Goal: Communication & Community: Participate in discussion

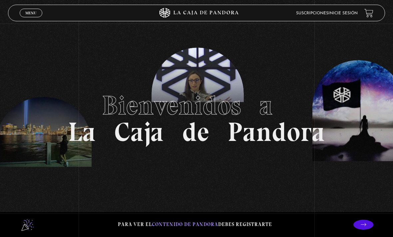
click at [347, 15] on link "Inicie sesión" at bounding box center [342, 13] width 29 height 4
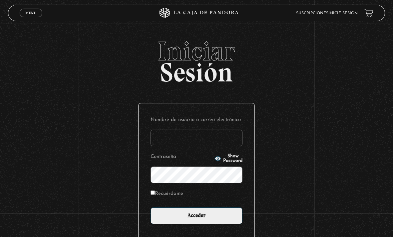
type input "yorle"
click at [197, 219] on input "Acceder" at bounding box center [197, 216] width 92 height 17
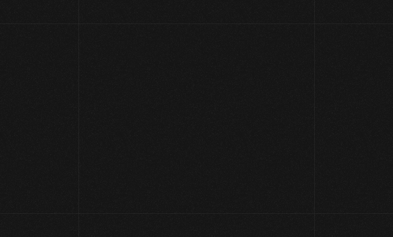
click at [174, 132] on div "Error: The username yorle is not registered on this site. If you are unsure of …" at bounding box center [196, 117] width 117 height 33
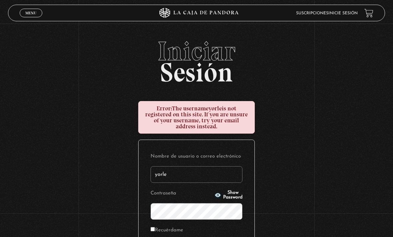
click at [179, 183] on input "yorle" at bounding box center [197, 175] width 92 height 17
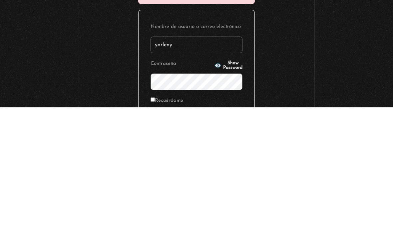
type input "yorlenymata@hotmail.com"
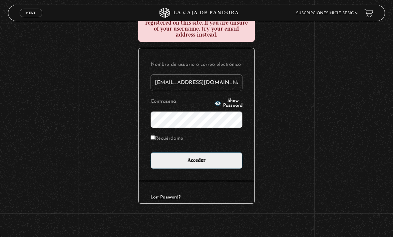
click at [162, 143] on label "Recuérdame" at bounding box center [167, 138] width 33 height 9
click at [155, 140] on input "Recuérdame" at bounding box center [153, 138] width 4 height 4
checkbox input "true"
click at [193, 165] on input "Acceder" at bounding box center [197, 161] width 92 height 17
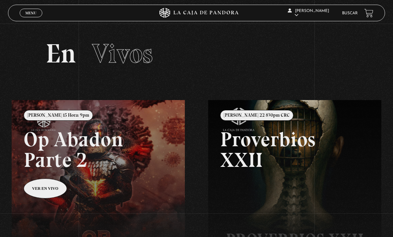
click at [32, 13] on span "Menu" at bounding box center [30, 13] width 11 height 4
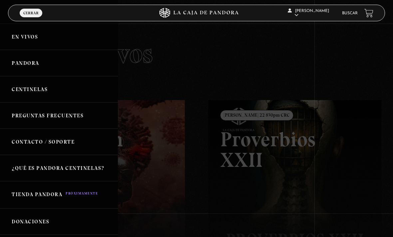
click at [42, 36] on link "En vivos" at bounding box center [59, 37] width 118 height 26
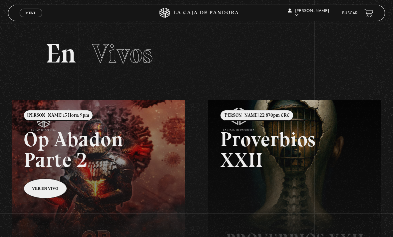
click at [36, 10] on link "Menu Cerrar" at bounding box center [31, 13] width 23 height 9
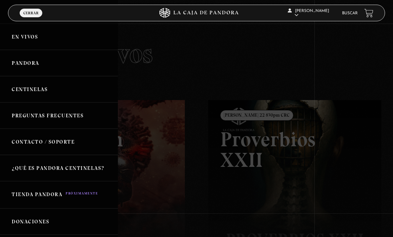
click at [48, 91] on link "Centinelas" at bounding box center [59, 89] width 118 height 26
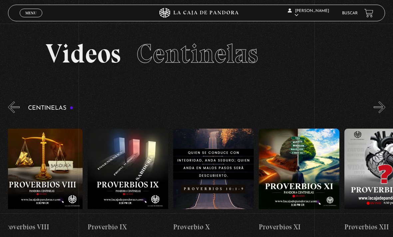
scroll to position [0, 871]
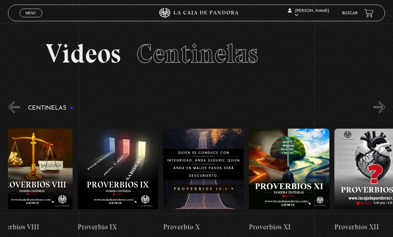
click at [202, 165] on figure at bounding box center [203, 174] width 81 height 90
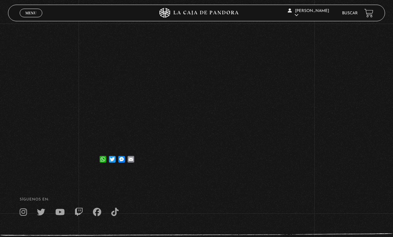
scroll to position [87, 0]
